Goal: Transaction & Acquisition: Purchase product/service

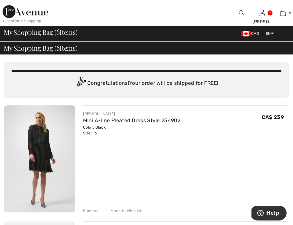
click at [46, 143] on img at bounding box center [39, 158] width 71 height 107
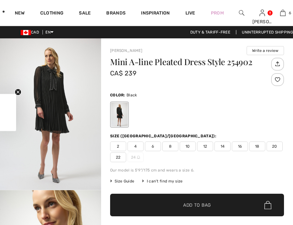
checkbox input "true"
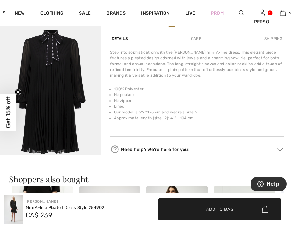
scroll to position [165, 0]
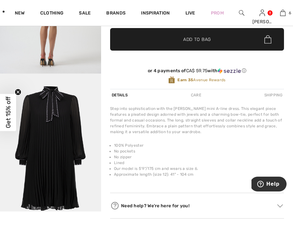
click at [43, 128] on img "5 / 5" at bounding box center [50, 150] width 101 height 152
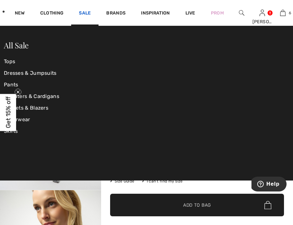
click at [82, 10] on link "Sale" at bounding box center [85, 13] width 12 height 7
click at [34, 72] on link "Dresses & Jumpsuits" at bounding box center [51, 73] width 95 height 12
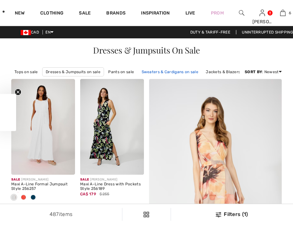
checkbox input "true"
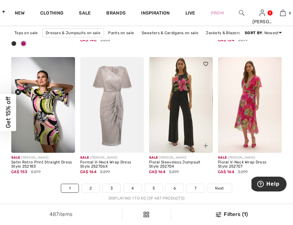
scroll to position [1998, 0]
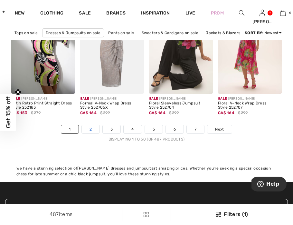
click at [90, 133] on link "2" at bounding box center [91, 129] width 18 height 8
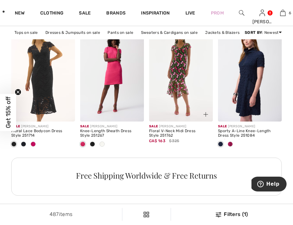
scroll to position [1524, 0]
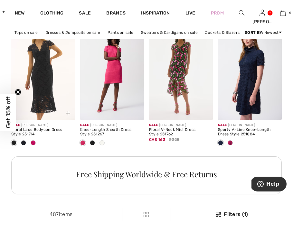
click at [32, 145] on span at bounding box center [33, 142] width 5 height 5
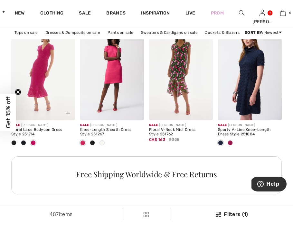
click at [67, 115] on img at bounding box center [68, 113] width 5 height 5
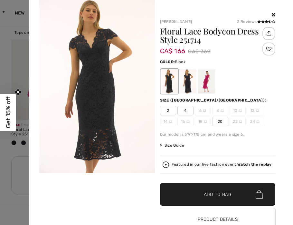
click at [96, 72] on img at bounding box center [97, 86] width 116 height 173
click at [203, 80] on div at bounding box center [206, 81] width 17 height 24
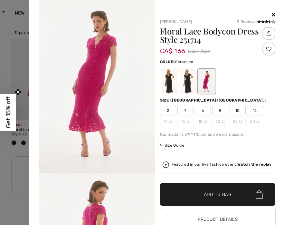
click at [204, 80] on div at bounding box center [206, 81] width 17 height 24
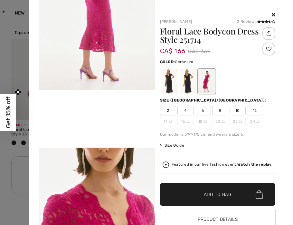
scroll to position [276, 0]
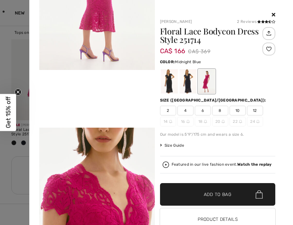
click at [183, 80] on div at bounding box center [187, 81] width 17 height 24
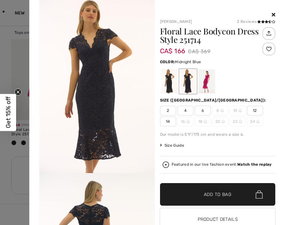
click at [272, 14] on icon at bounding box center [274, 14] width 4 height 5
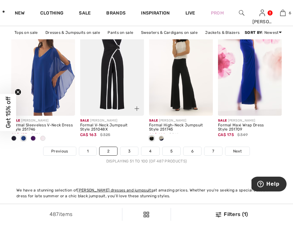
scroll to position [1976, 0]
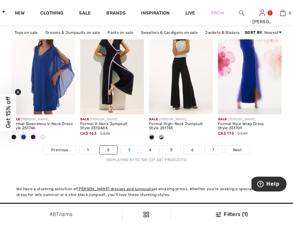
click at [131, 154] on link "3" at bounding box center [129, 149] width 18 height 8
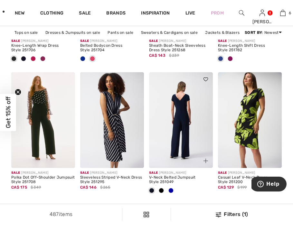
scroll to position [424, 0]
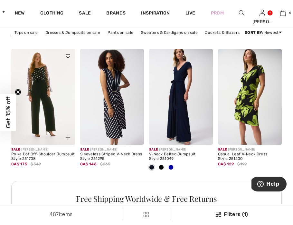
click at [68, 140] on img at bounding box center [68, 137] width 5 height 5
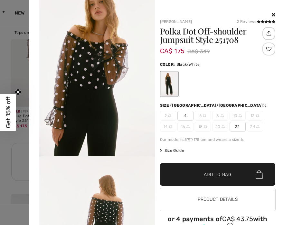
scroll to position [246, 0]
click at [272, 13] on icon at bounding box center [274, 14] width 4 height 5
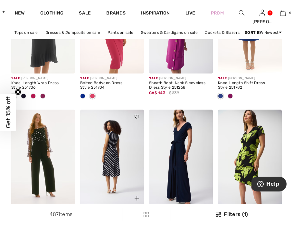
scroll to position [405, 0]
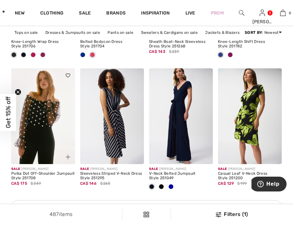
click at [34, 118] on img at bounding box center [43, 116] width 64 height 96
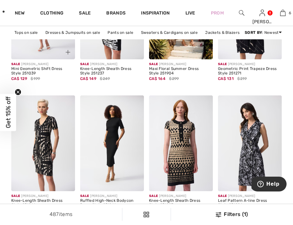
scroll to position [693, 0]
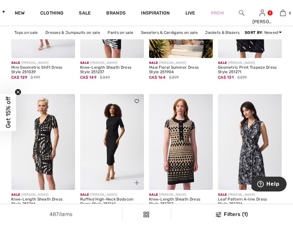
click at [137, 185] on img at bounding box center [136, 182] width 5 height 5
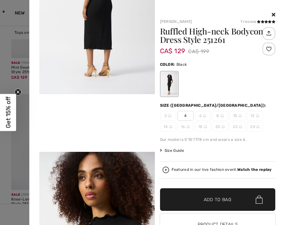
scroll to position [272, 0]
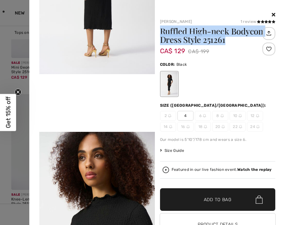
drag, startPoint x: 157, startPoint y: 29, endPoint x: 223, endPoint y: 43, distance: 67.3
click at [223, 43] on div "[PERSON_NAME] 1 review 1 review Ruffled High-neck Bodycon Dress Style 251261 CA…" at bounding box center [220, 139] width 130 height 267
copy h1 "Ruffled High-neck Bodycon Dress Style 251261"
